Goal: Task Accomplishment & Management: Manage account settings

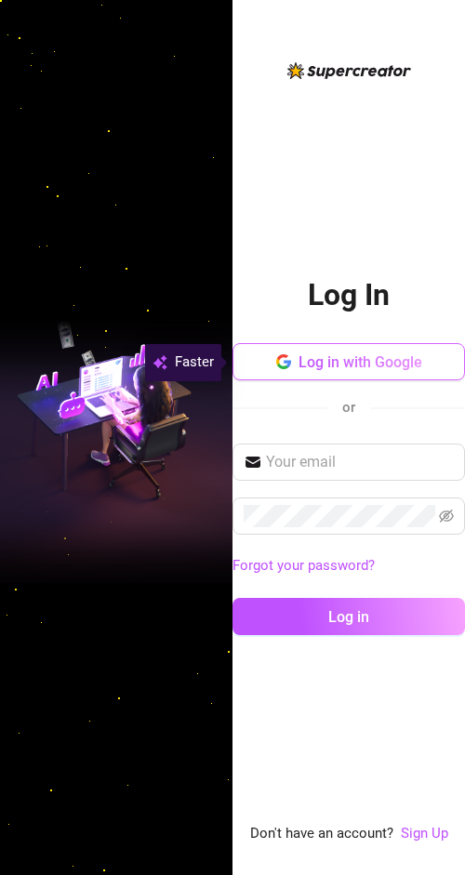
click at [329, 361] on span "Log in with Google" at bounding box center [360, 362] width 124 height 18
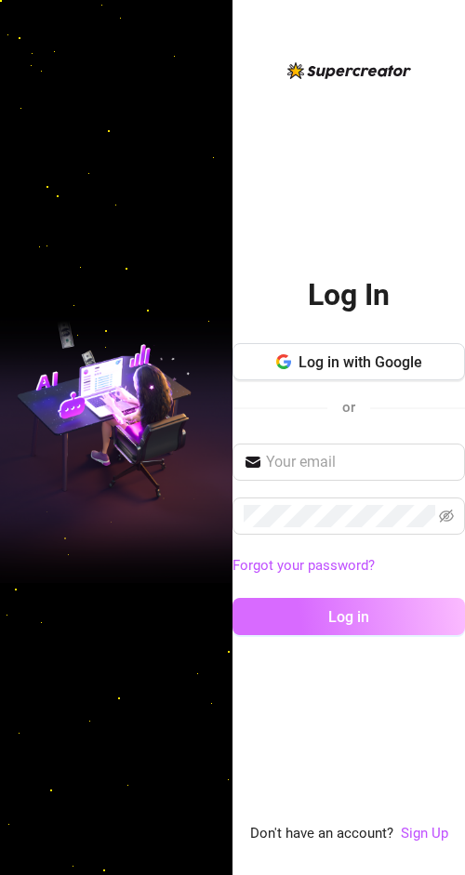
click at [327, 616] on button "Log in" at bounding box center [348, 616] width 232 height 37
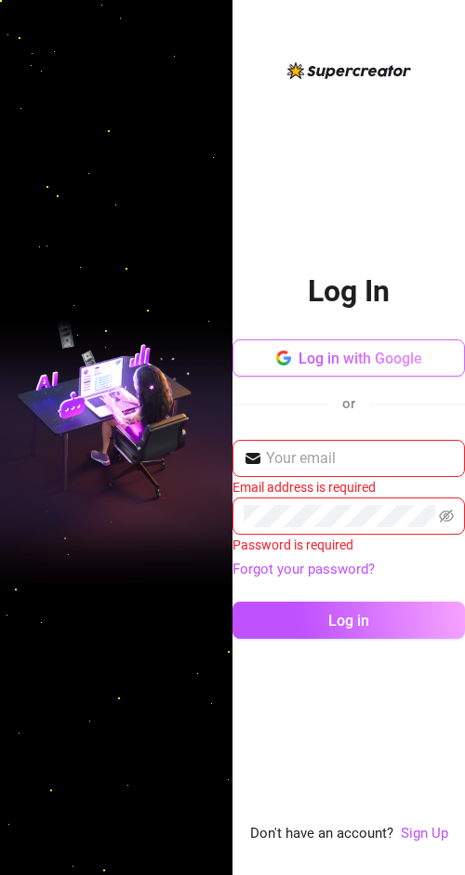
click at [344, 362] on span "Log in with Google" at bounding box center [360, 358] width 124 height 18
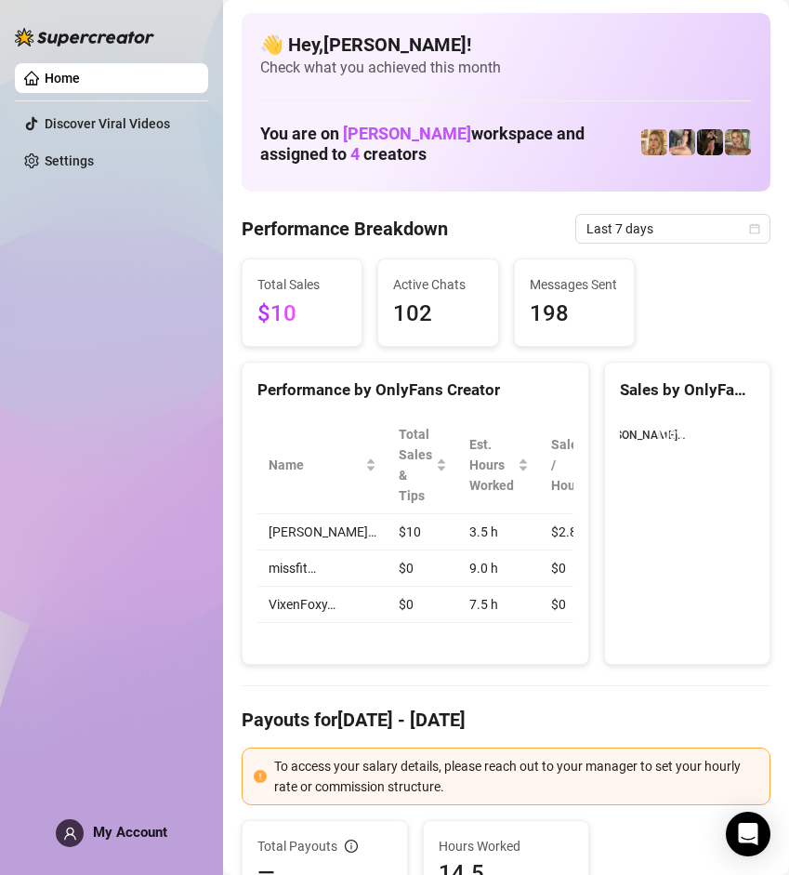
click at [72, 569] on div "Home Discover Viral Videos Settings My Account" at bounding box center [111, 429] width 193 height 858
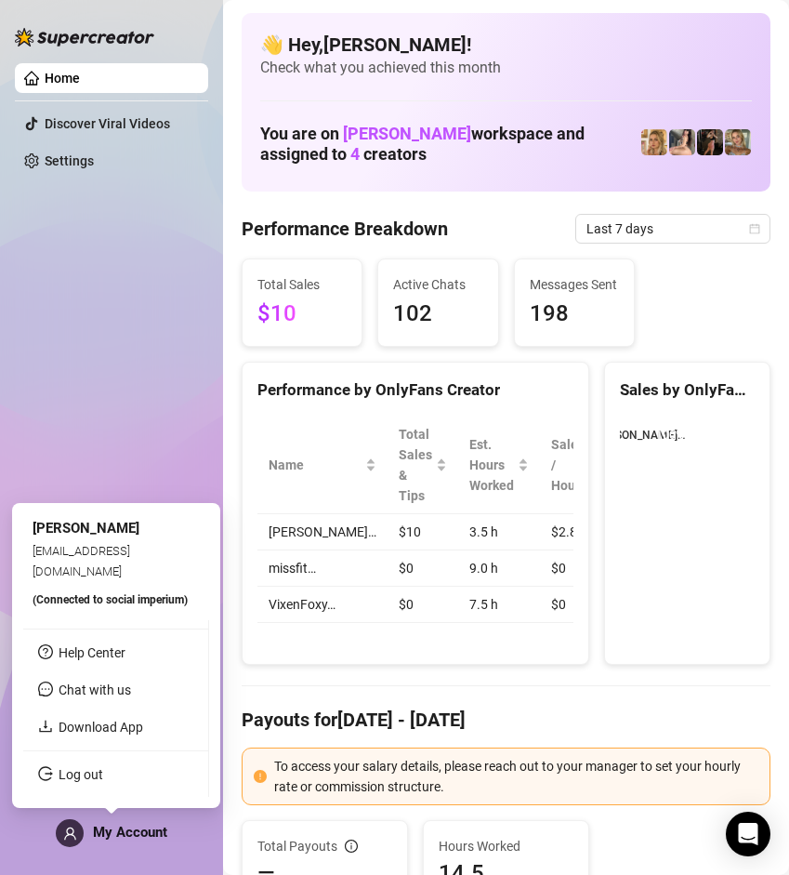
click at [125, 836] on span "My Account" at bounding box center [130, 831] width 74 height 17
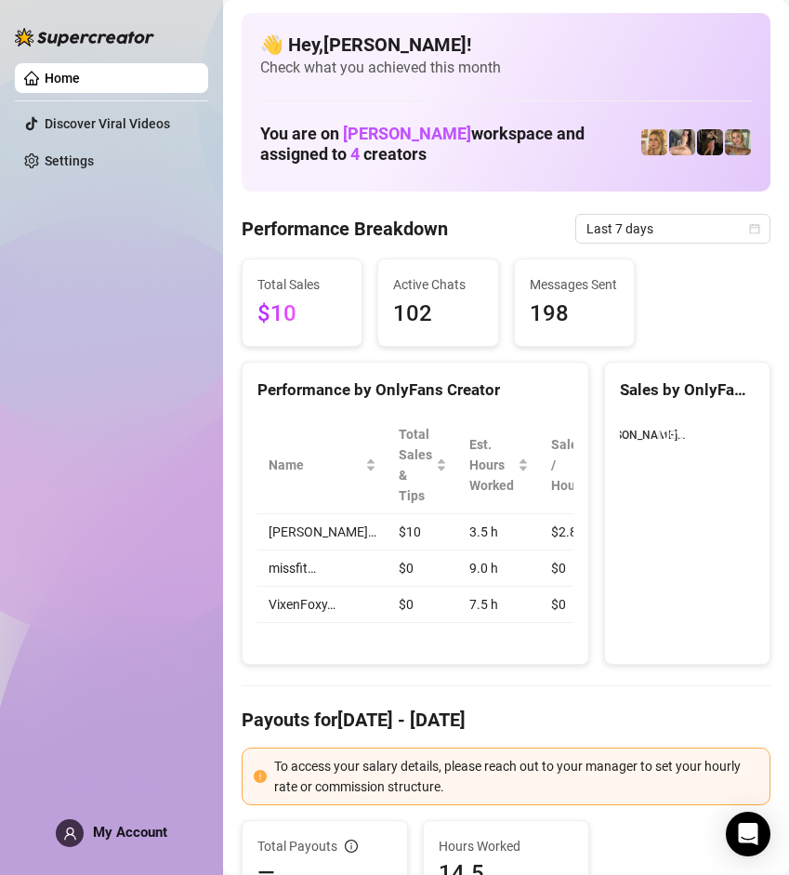
drag, startPoint x: 100, startPoint y: 810, endPoint x: 106, endPoint y: 836, distance: 26.6
click at [101, 812] on div "Home Discover Viral Videos Settings My Account" at bounding box center [111, 429] width 193 height 858
click at [106, 836] on span "My Account" at bounding box center [130, 831] width 74 height 17
click at [114, 830] on span "My Account" at bounding box center [130, 831] width 74 height 17
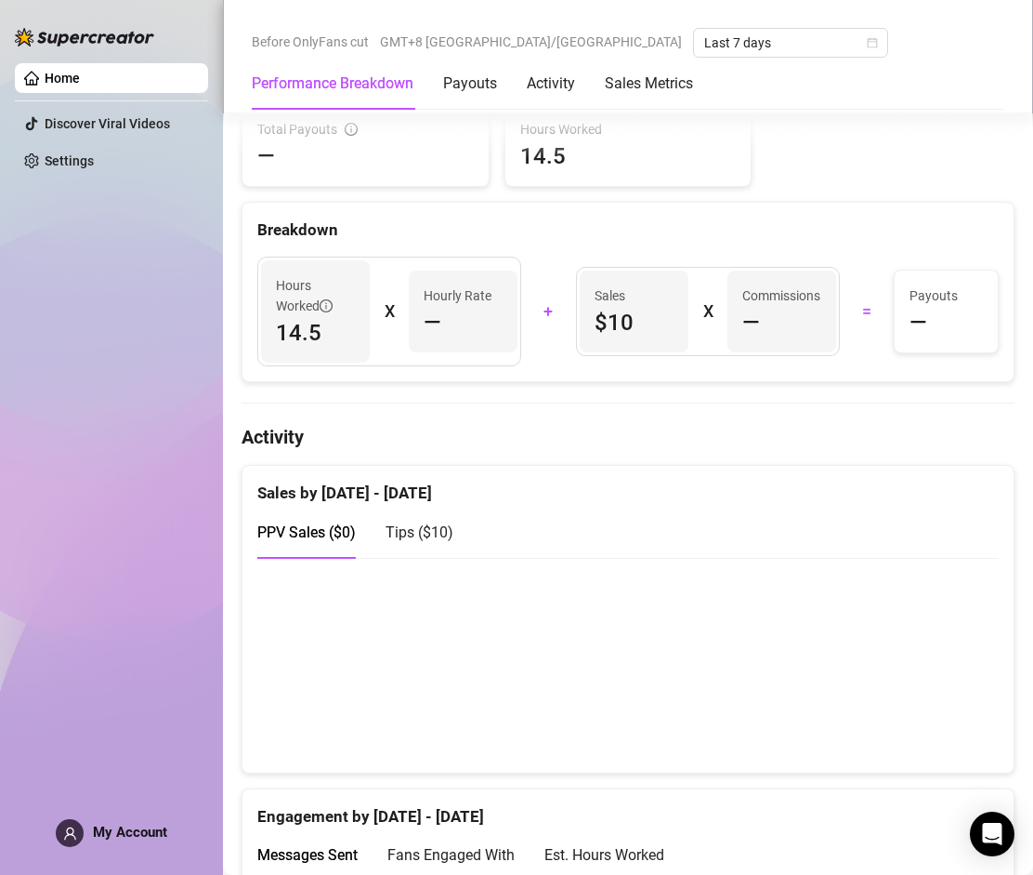
scroll to position [744, 0]
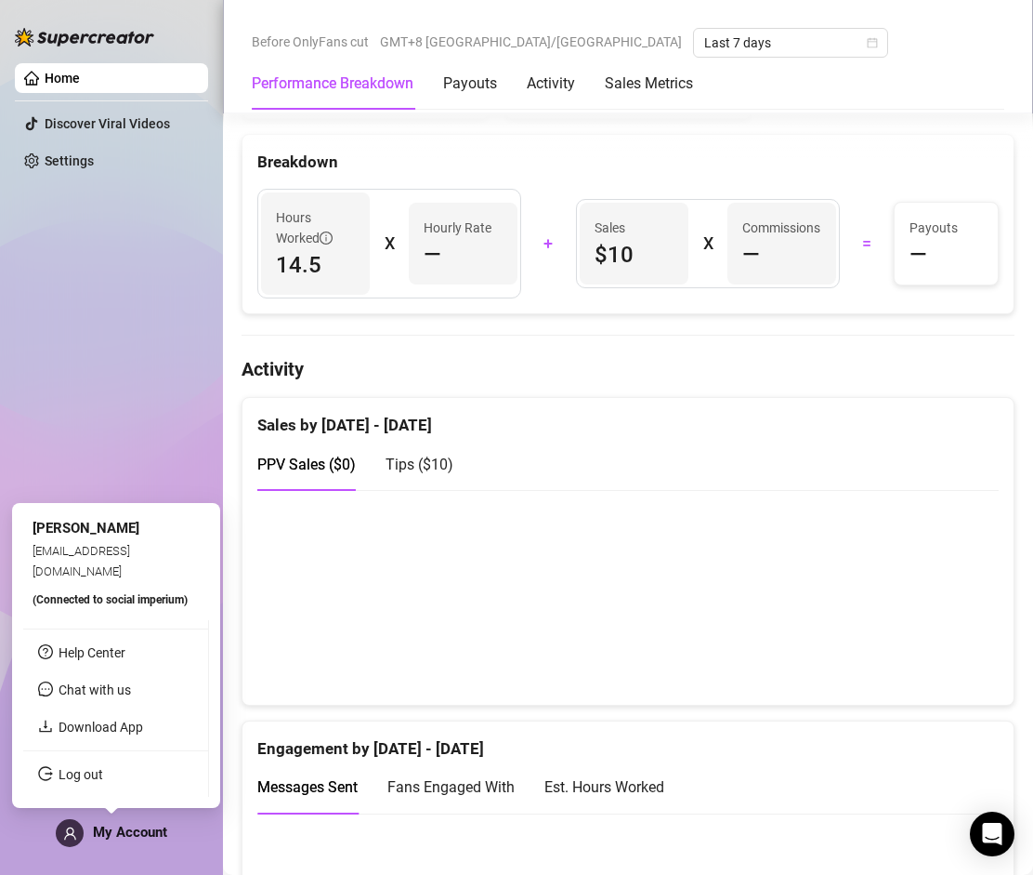
click at [153, 834] on span "My Account" at bounding box center [130, 831] width 74 height 17
click at [112, 734] on link "Download App" at bounding box center [101, 726] width 85 height 15
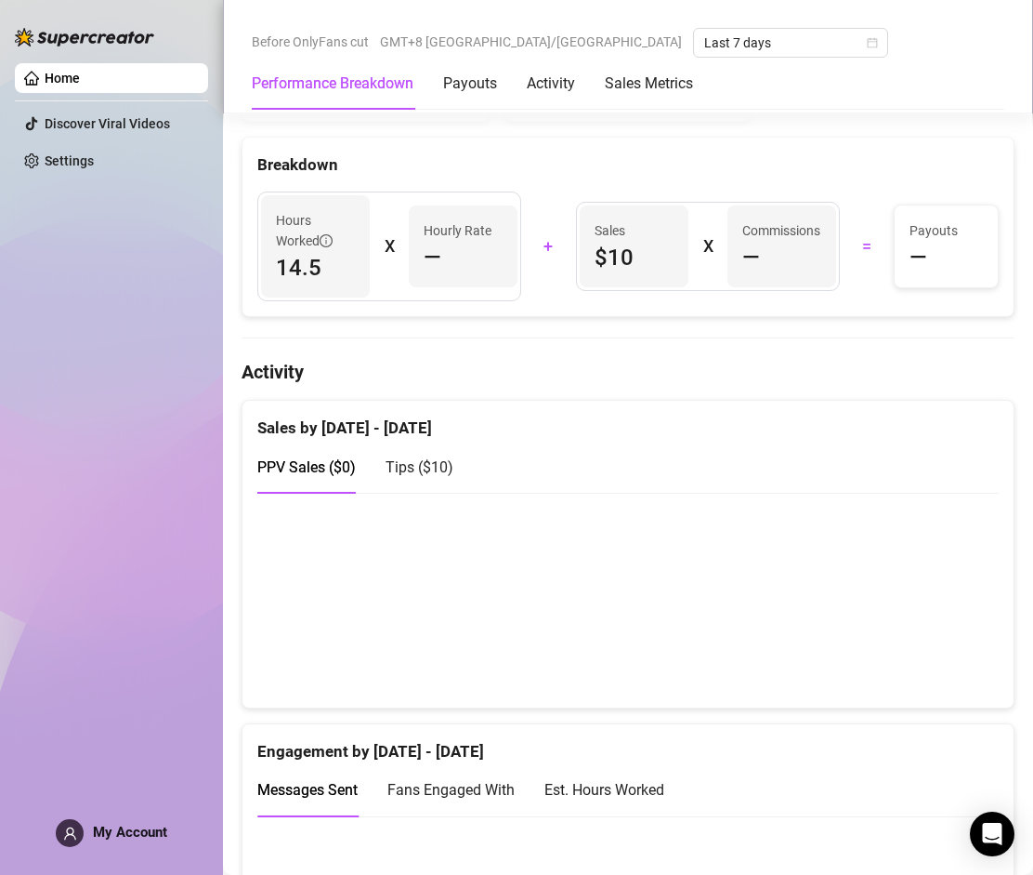
scroll to position [651, 0]
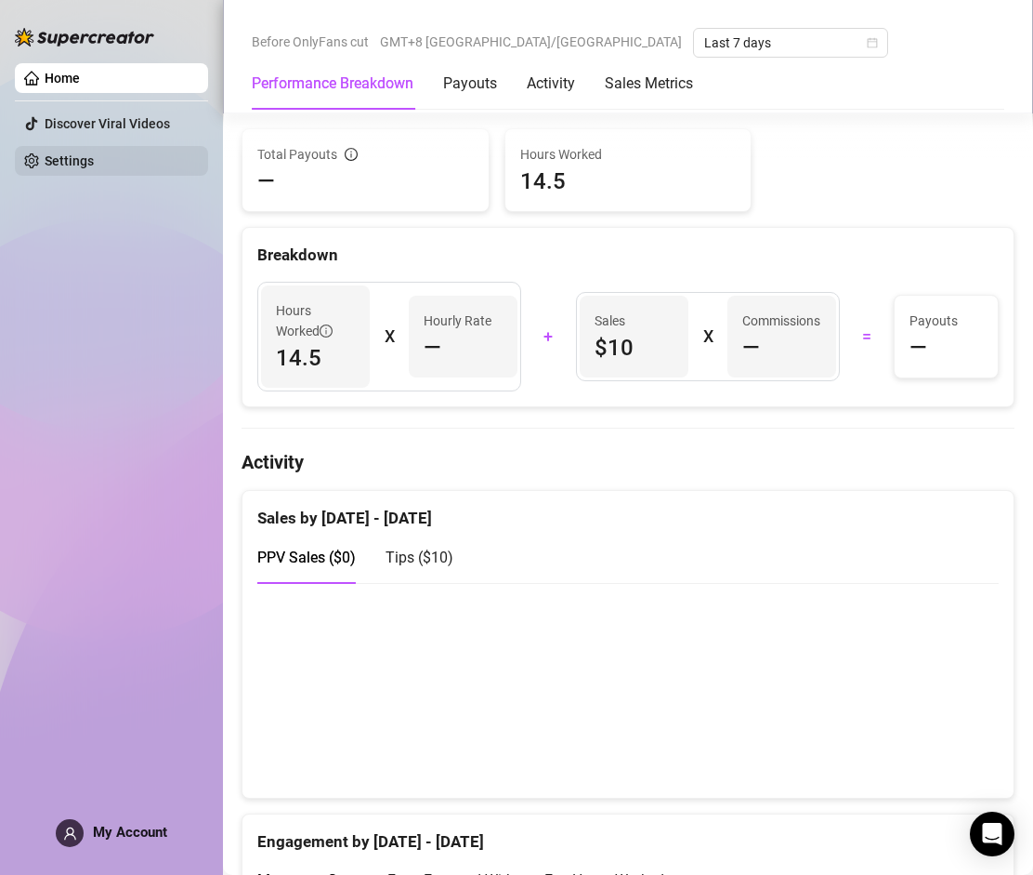
click at [89, 163] on link "Settings" at bounding box center [69, 160] width 49 height 15
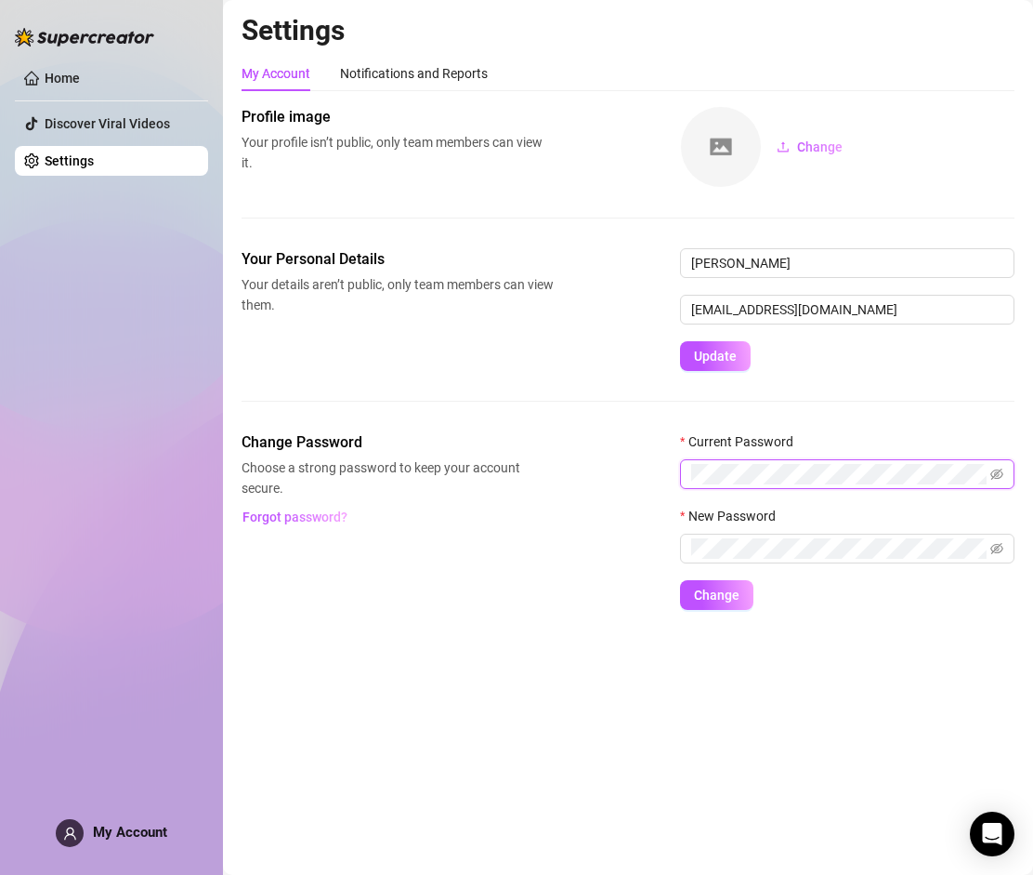
click at [464, 580] on button "Change" at bounding box center [716, 595] width 73 height 30
click at [464, 477] on icon "eye-invisible" at bounding box center [997, 473] width 13 height 13
click at [464, 549] on icon "eye-invisible" at bounding box center [976, 548] width 13 height 11
click at [464, 606] on button "Change" at bounding box center [716, 595] width 73 height 30
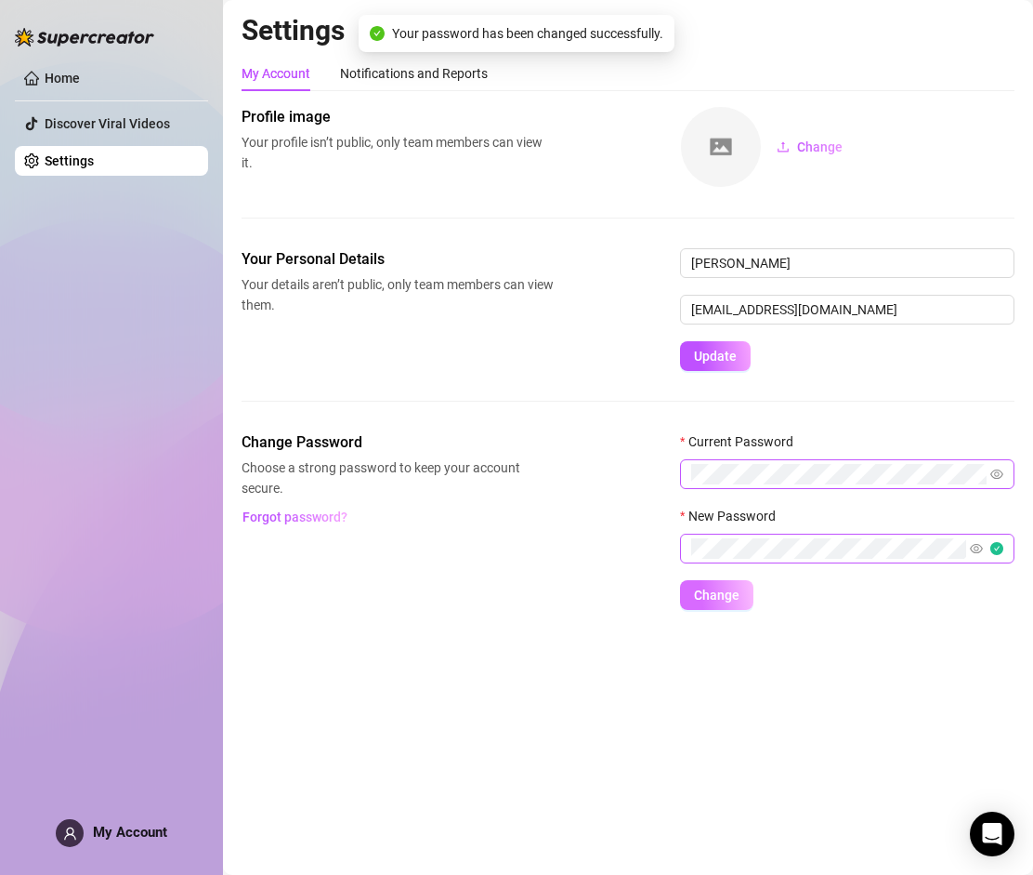
click at [464, 599] on span "Change" at bounding box center [717, 594] width 46 height 15
click at [123, 272] on div "Home Discover Viral Videos Settings My Account" at bounding box center [111, 429] width 193 height 858
click at [435, 580] on div "Change Password Choose a strong password to keep your account secure. Forgot pa…" at bounding box center [628, 520] width 773 height 178
click at [464, 23] on h2 "Settings" at bounding box center [628, 30] width 773 height 35
click at [115, 837] on span "My Account" at bounding box center [130, 831] width 74 height 17
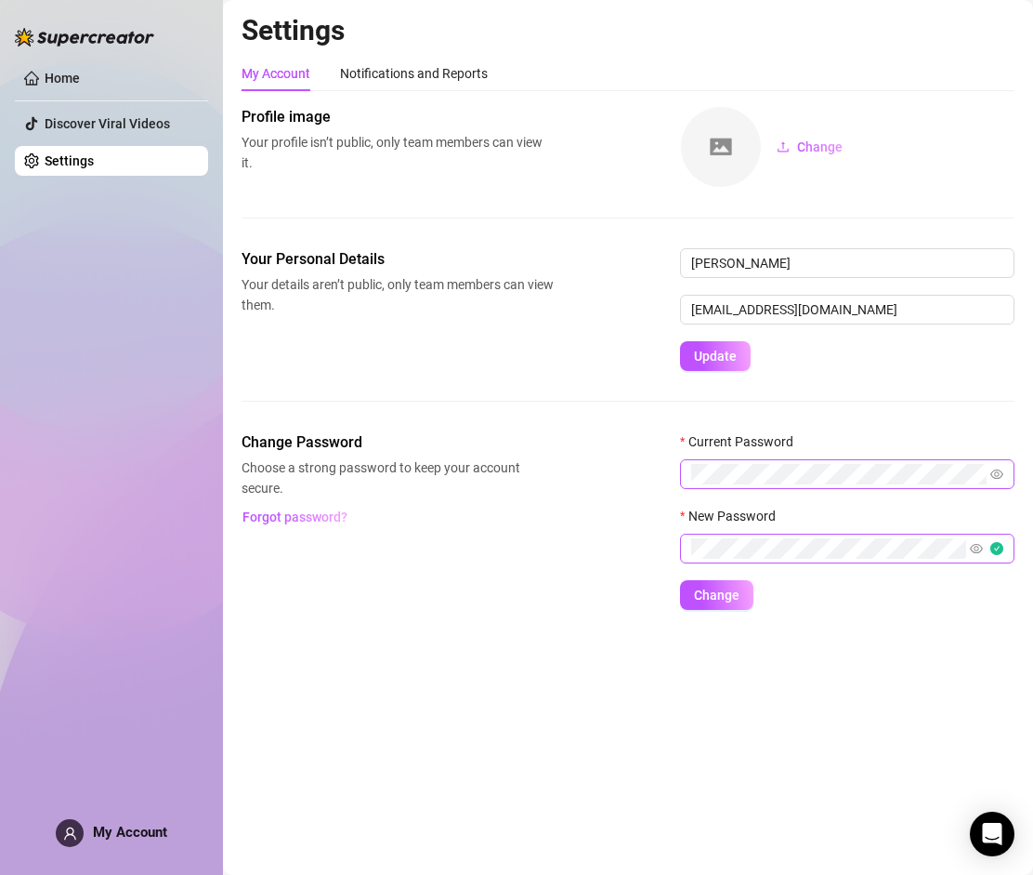
click at [104, 375] on div "Home Discover Viral Videos Settings My Account" at bounding box center [111, 429] width 193 height 858
click at [70, 832] on icon "user" at bounding box center [70, 833] width 14 height 14
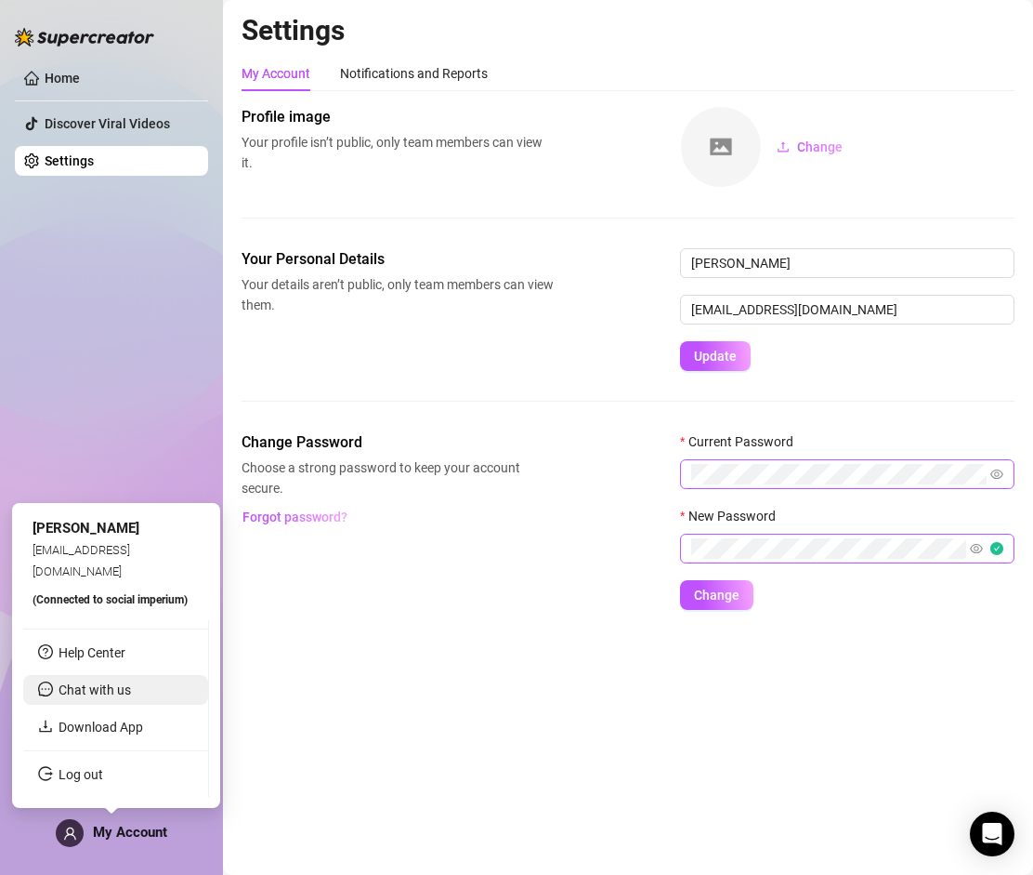
click at [121, 691] on span "Chat with us" at bounding box center [95, 689] width 72 height 15
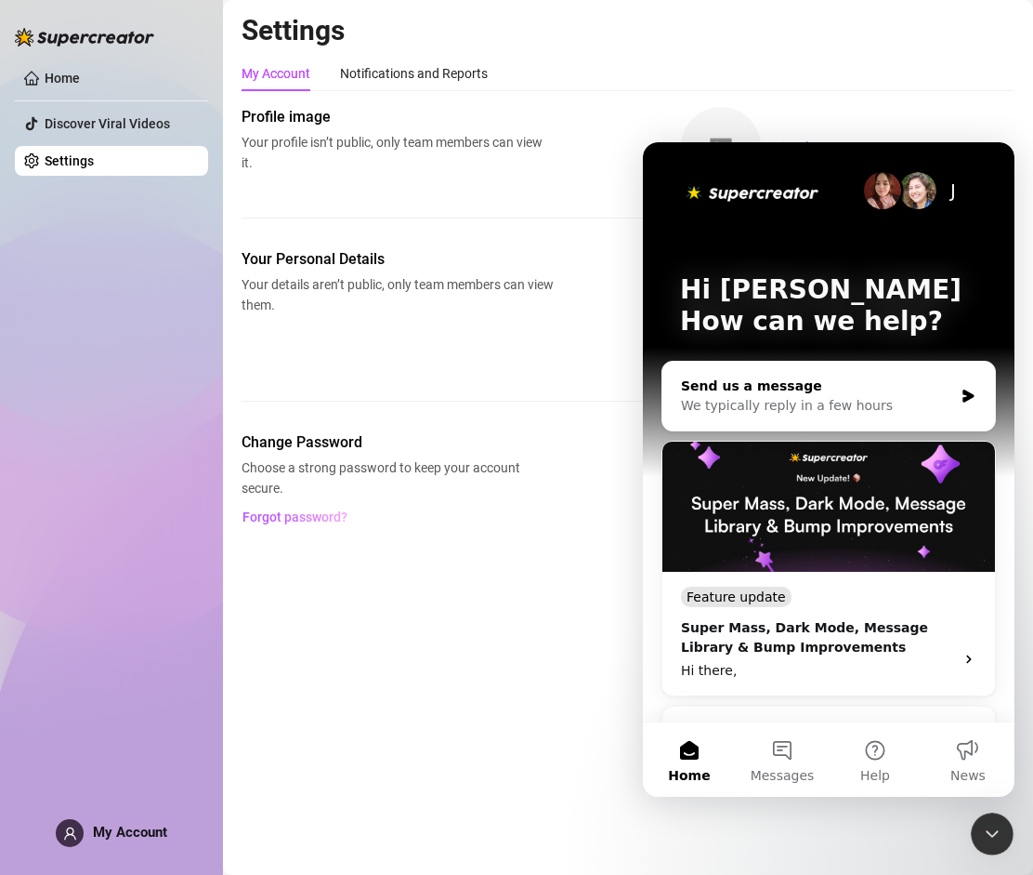
click at [464, 396] on icon "Intercom messenger" at bounding box center [969, 395] width 16 height 15
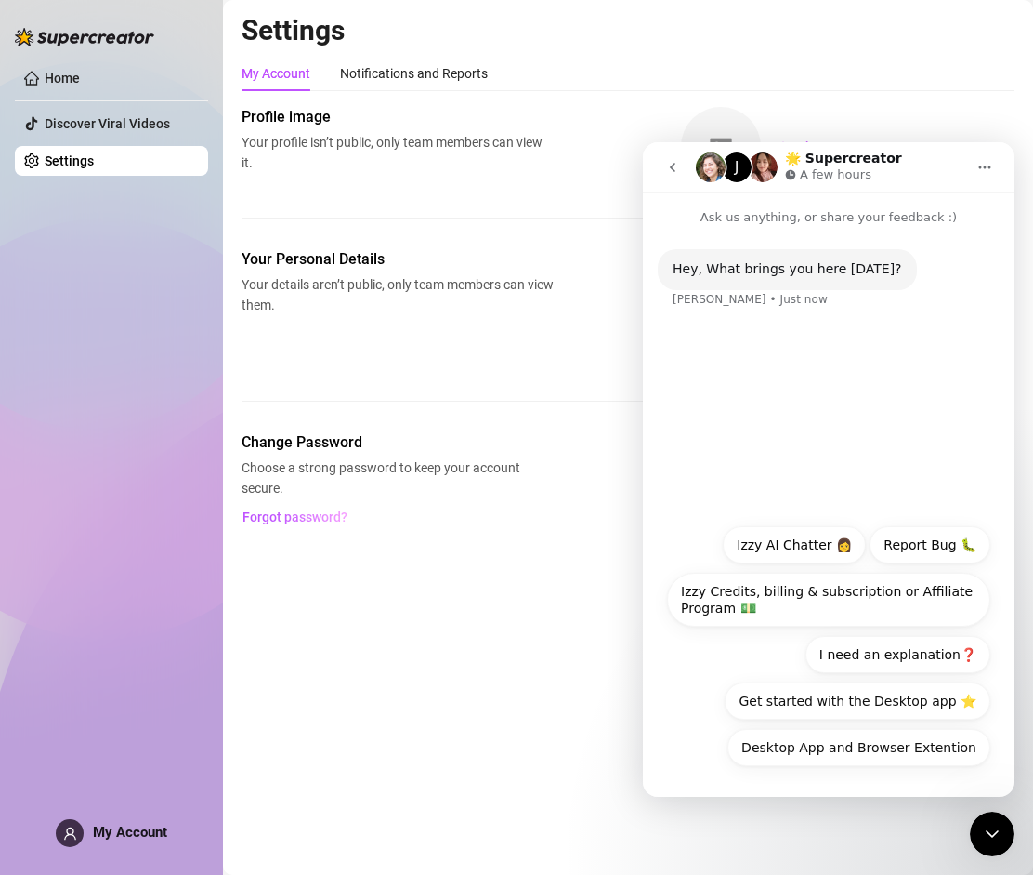
click at [464, 656] on button "I need an explanation❓" at bounding box center [898, 654] width 185 height 37
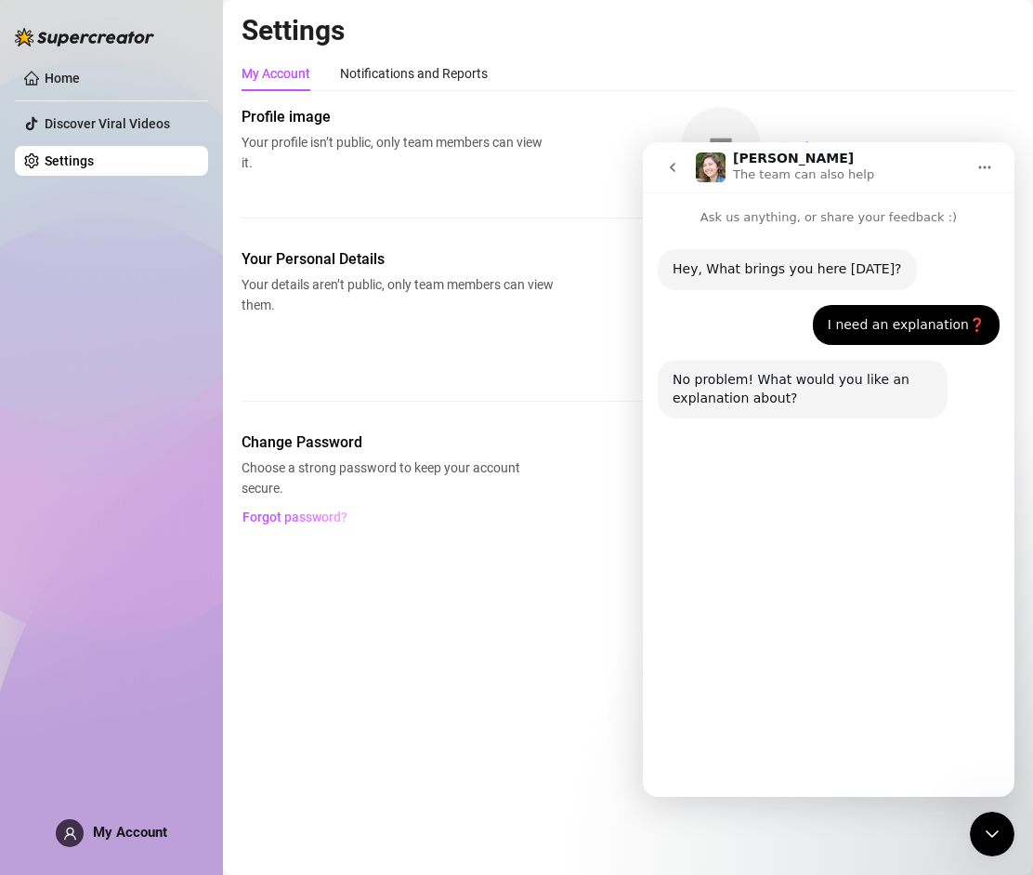
scroll to position [3, 0]
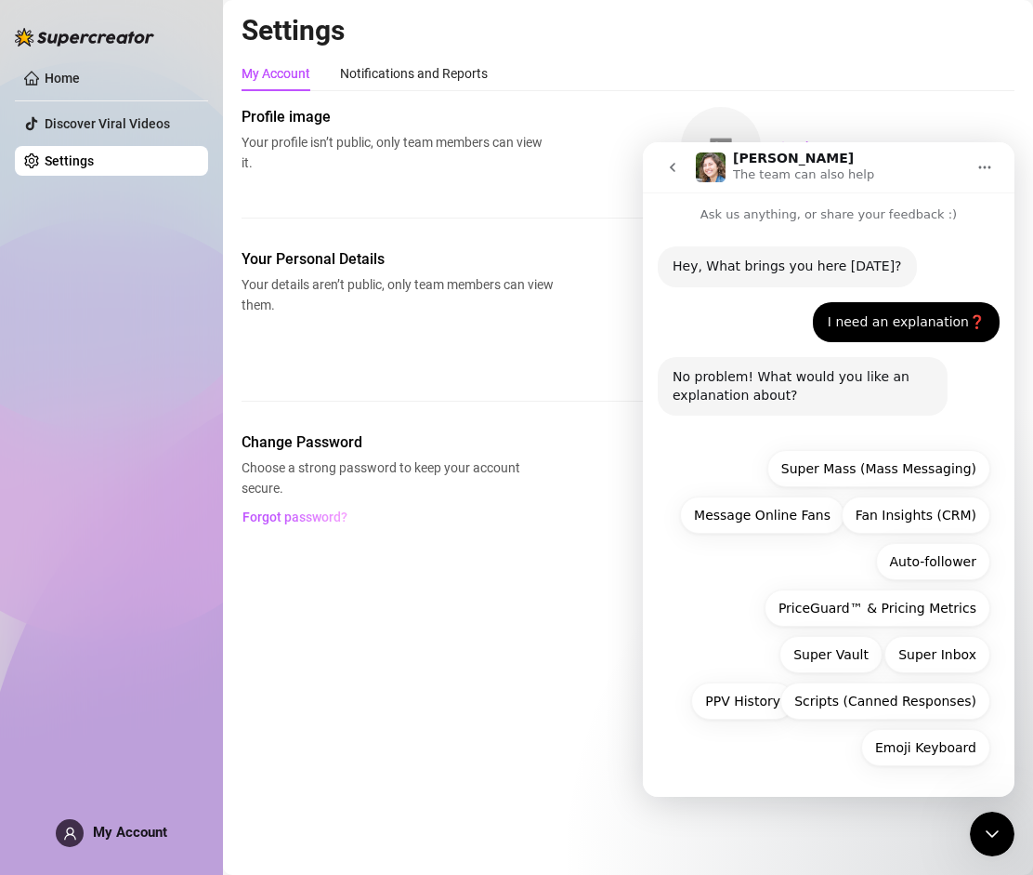
click at [464, 165] on button "go back" at bounding box center [672, 167] width 35 height 35
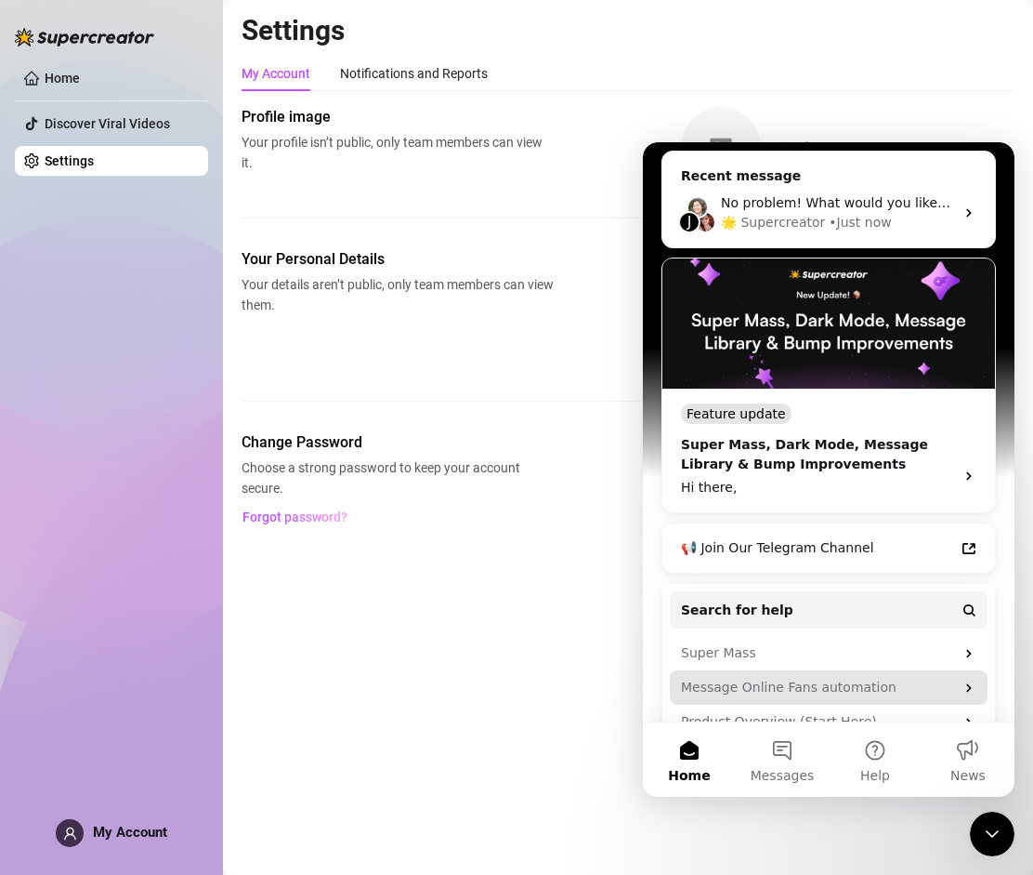
scroll to position [279, 0]
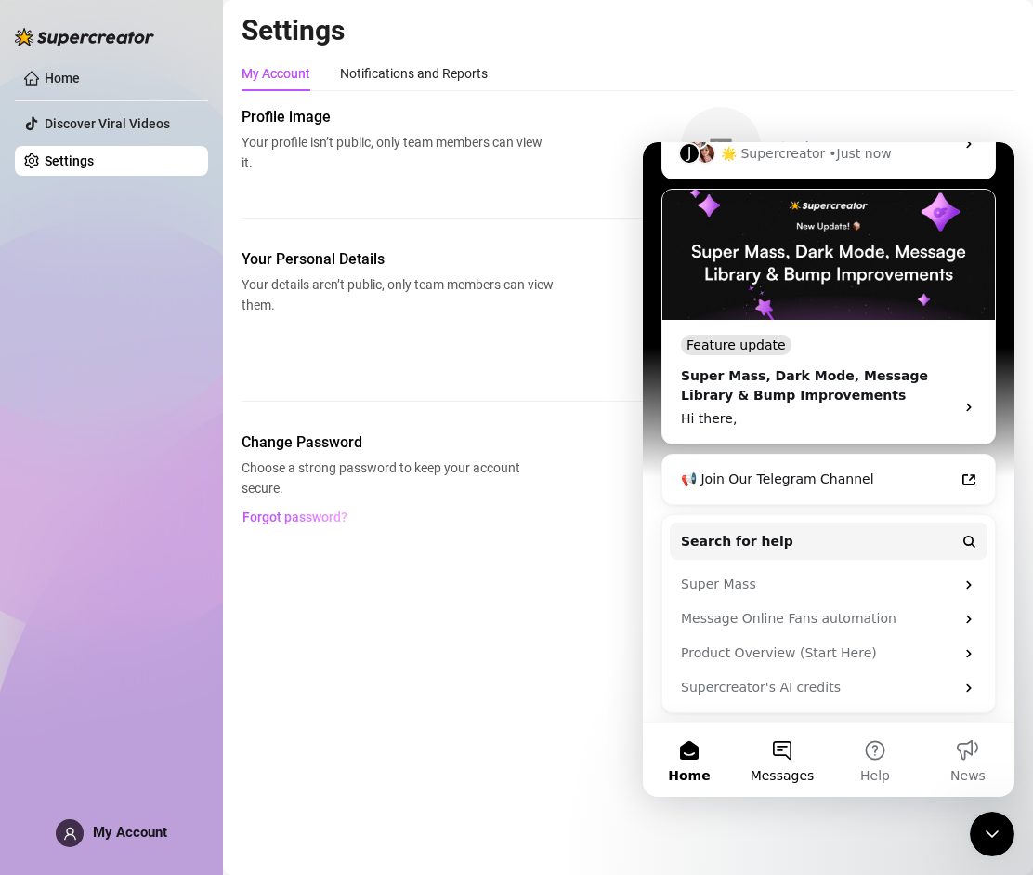
click at [464, 755] on button "Messages" at bounding box center [782, 759] width 93 height 74
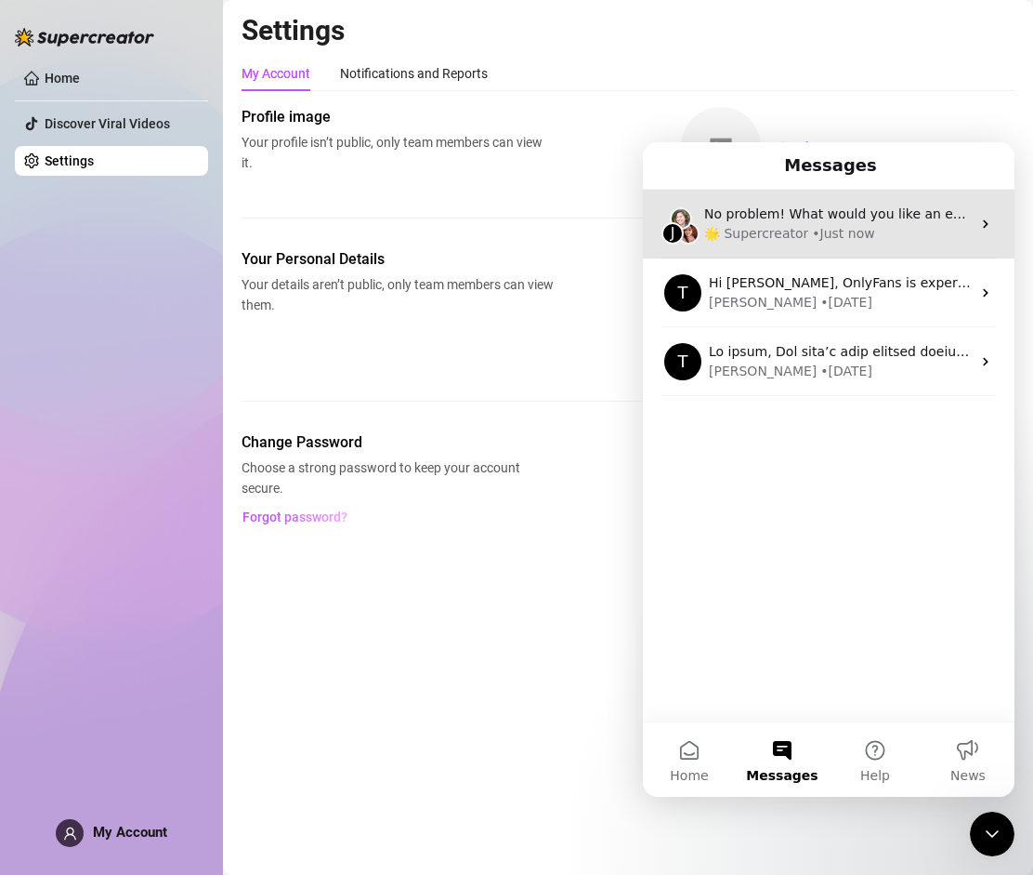
click at [464, 236] on div "🌟 Supercreator • Just now" at bounding box center [837, 234] width 267 height 20
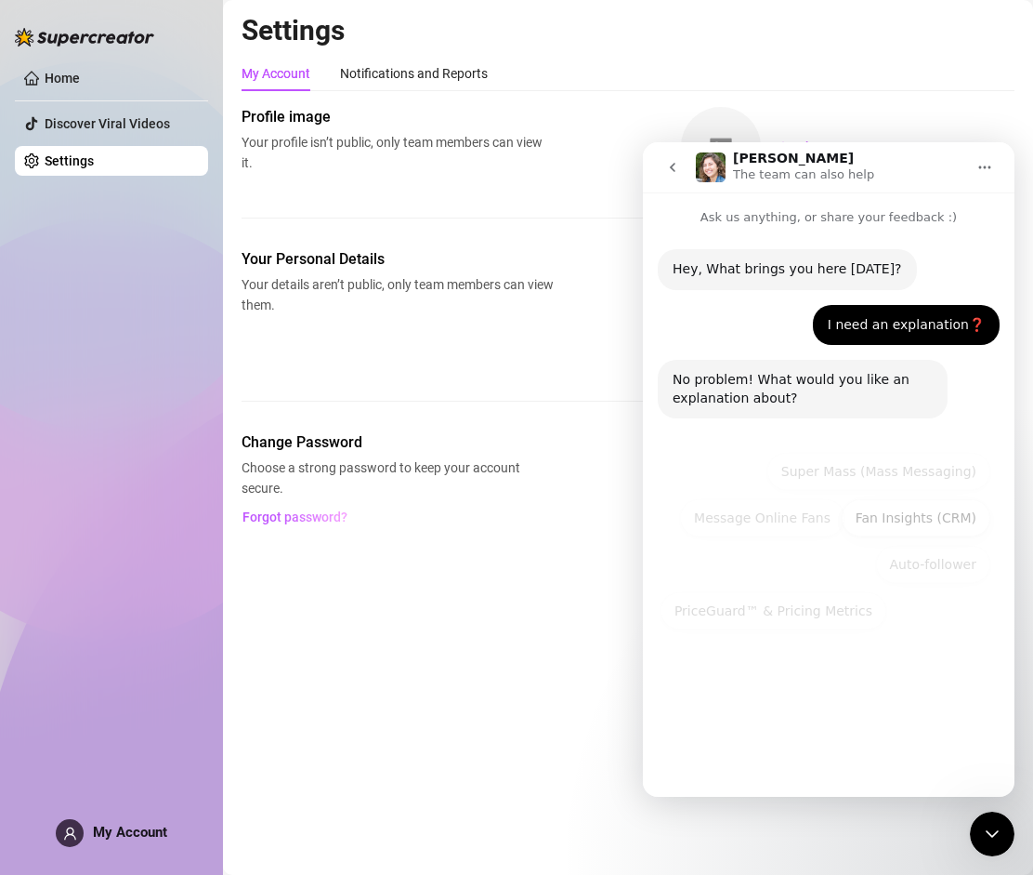
scroll to position [3, 0]
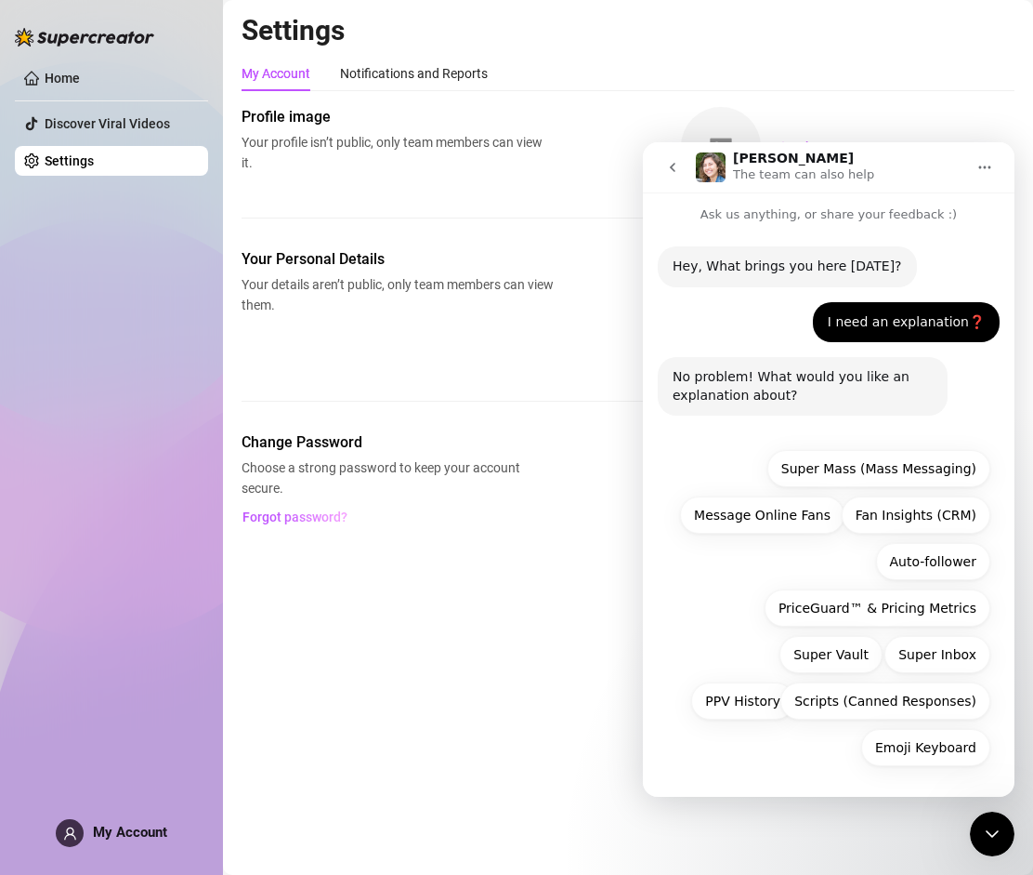
click at [464, 763] on div "Emoji Keyboard Super Mass (Mass Messaging) Message Online Fans Fan Insights (CR…" at bounding box center [828, 612] width 323 height 325
click at [143, 832] on span "My Account" at bounding box center [130, 831] width 74 height 17
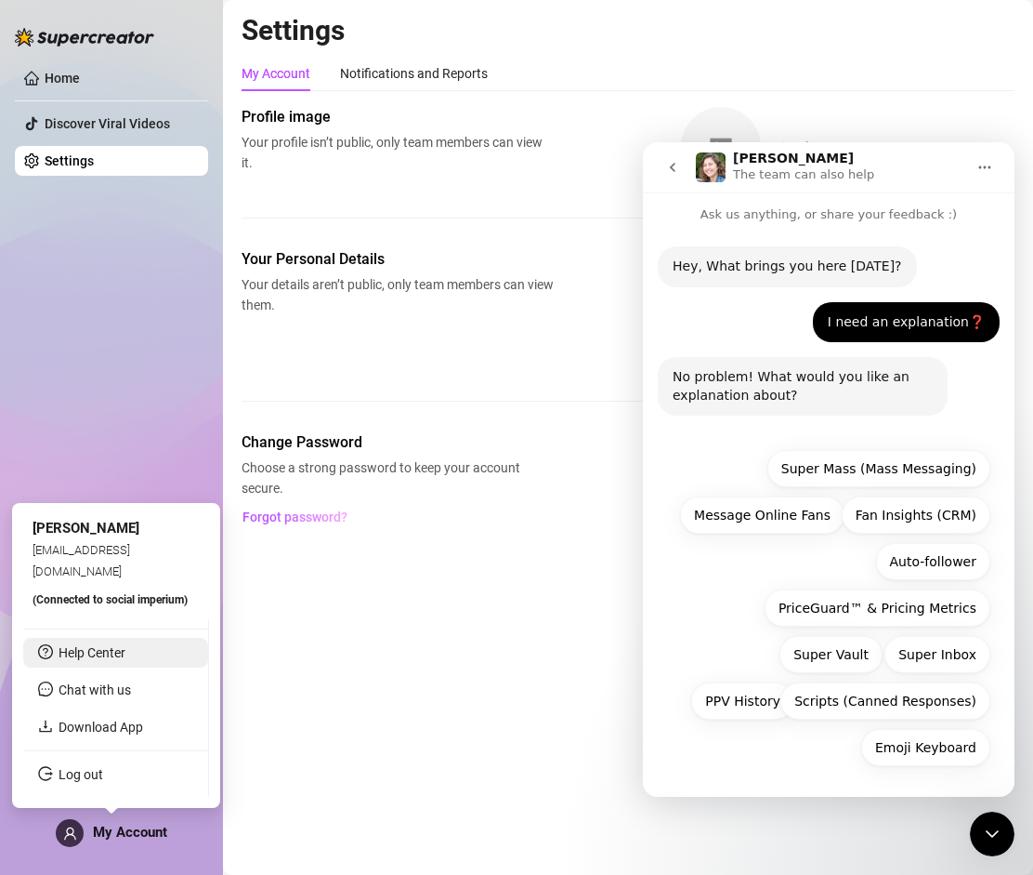
click at [109, 658] on link "Help Center" at bounding box center [92, 652] width 67 height 15
